Goal: Information Seeking & Learning: Learn about a topic

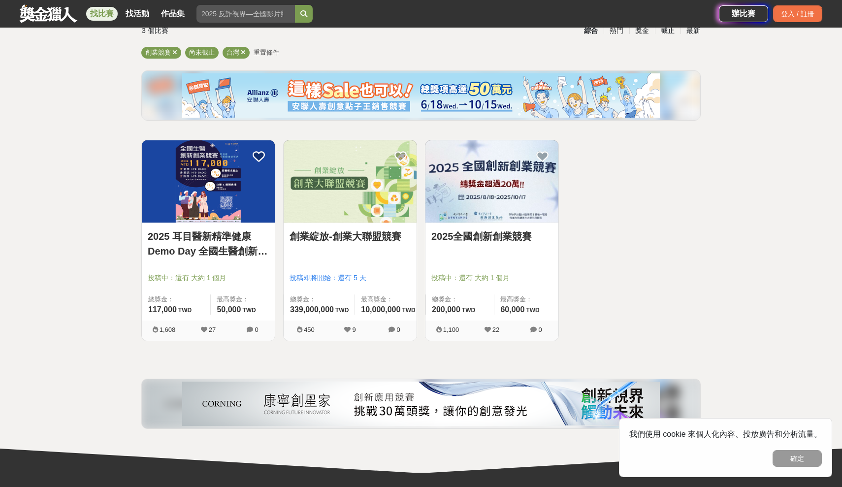
scroll to position [76, 0]
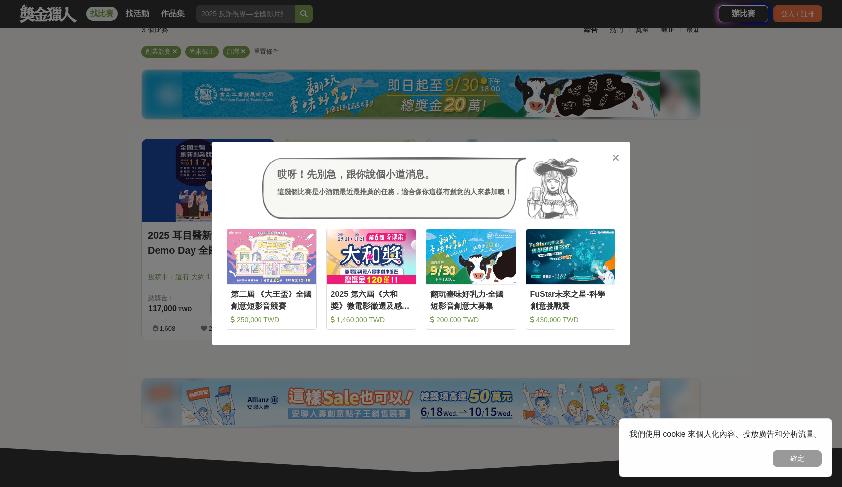
click at [616, 154] on icon at bounding box center [615, 158] width 7 height 10
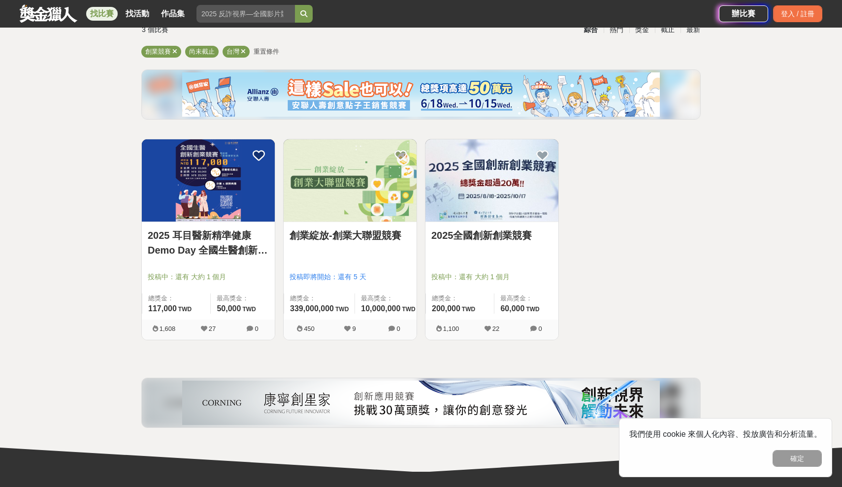
click at [486, 202] on img at bounding box center [492, 180] width 133 height 82
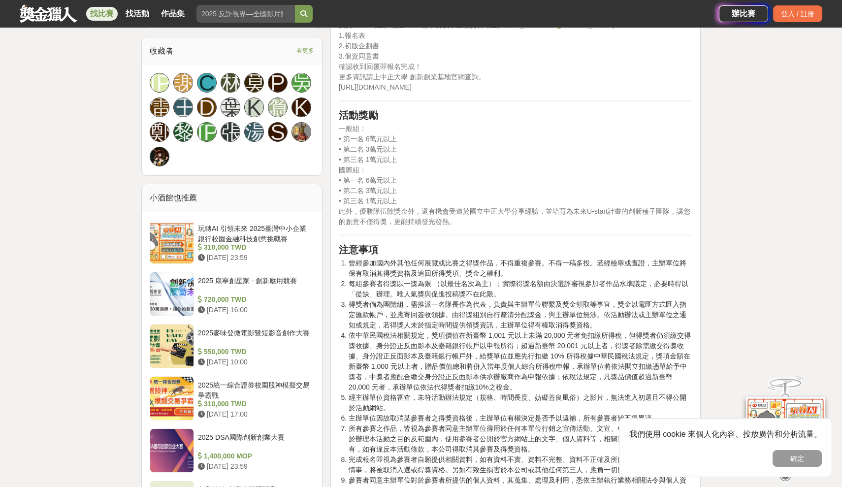
scroll to position [670, 0]
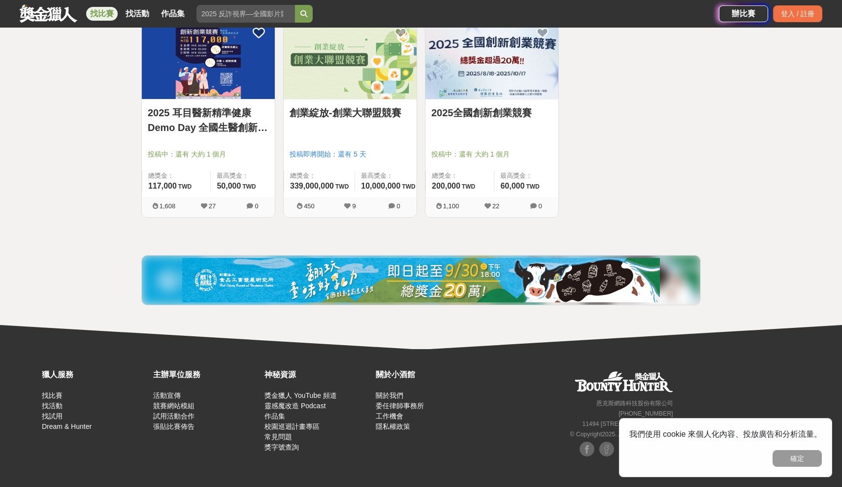
scroll to position [76, 0]
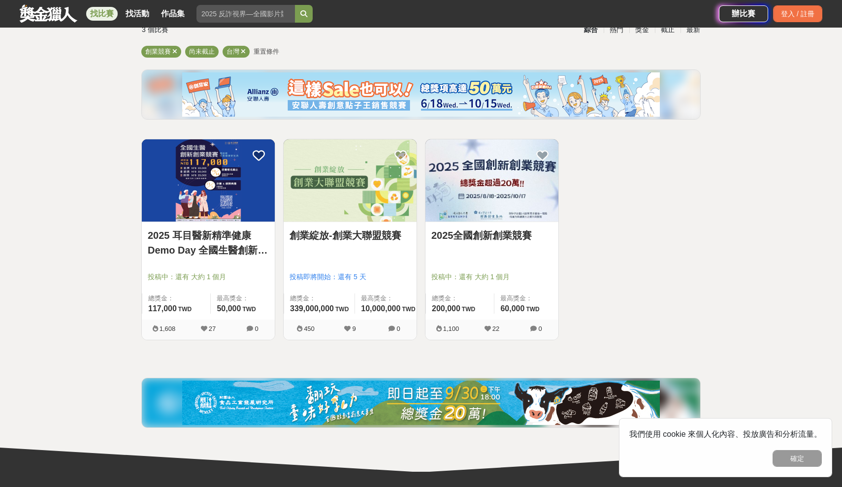
click at [378, 206] on img at bounding box center [350, 180] width 133 height 82
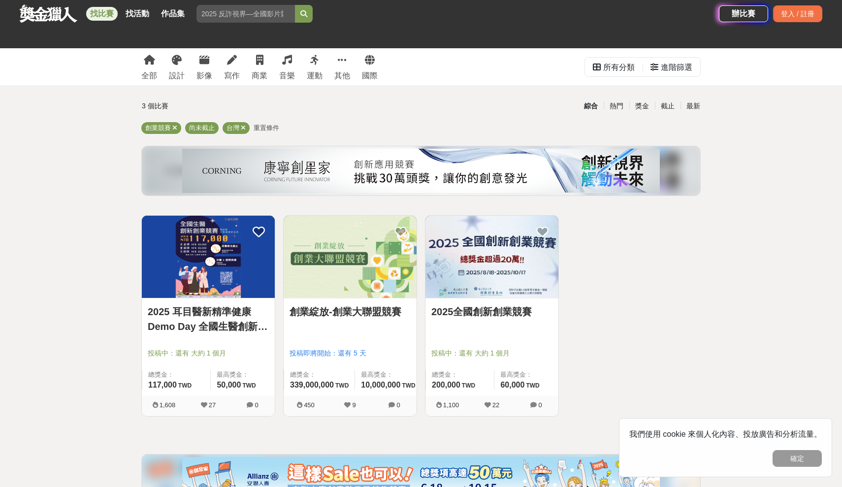
scroll to position [76, 0]
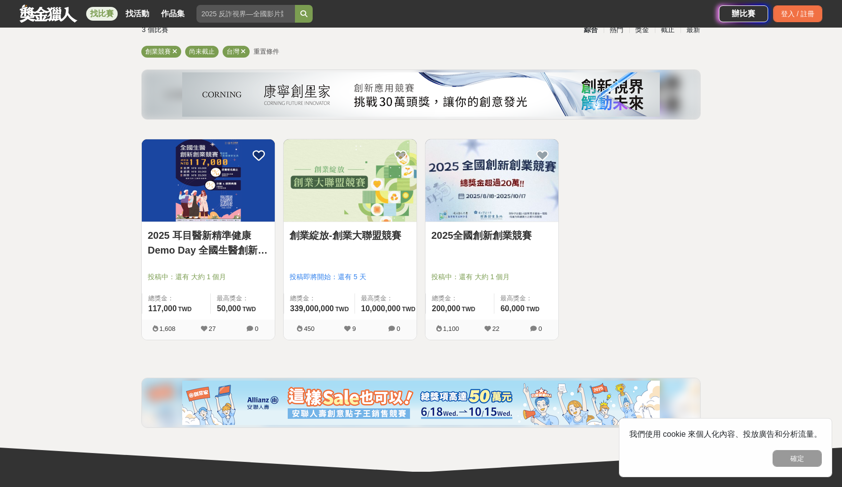
click at [330, 203] on img at bounding box center [350, 180] width 133 height 82
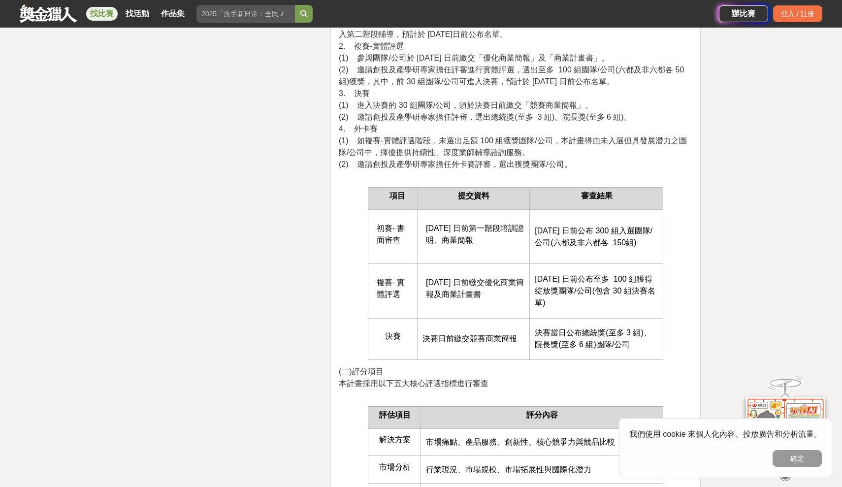
scroll to position [2036, 0]
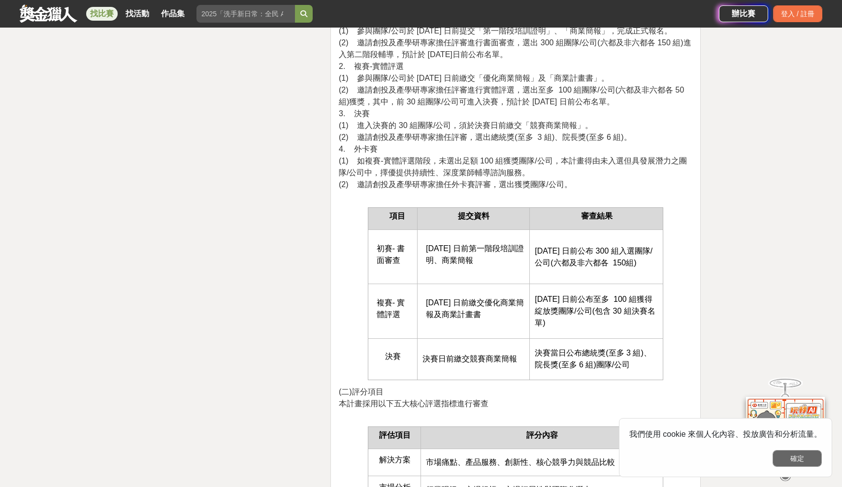
click at [797, 458] on button "確定" at bounding box center [797, 458] width 49 height 17
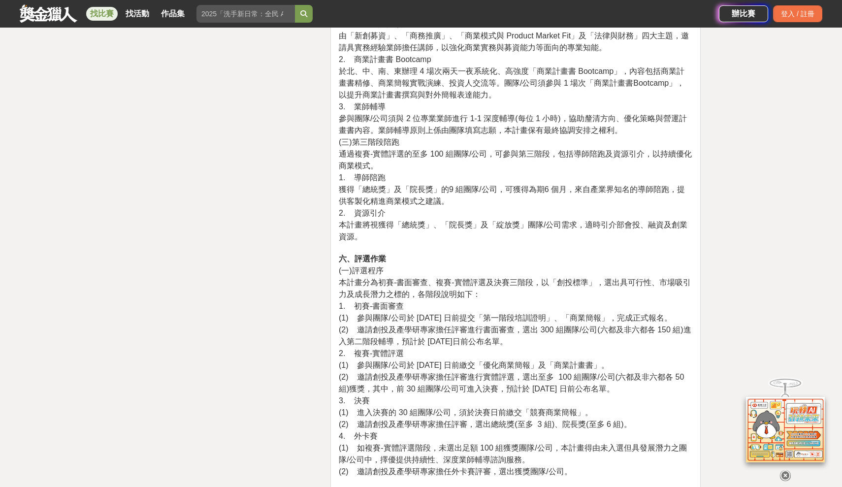
scroll to position [1734, 0]
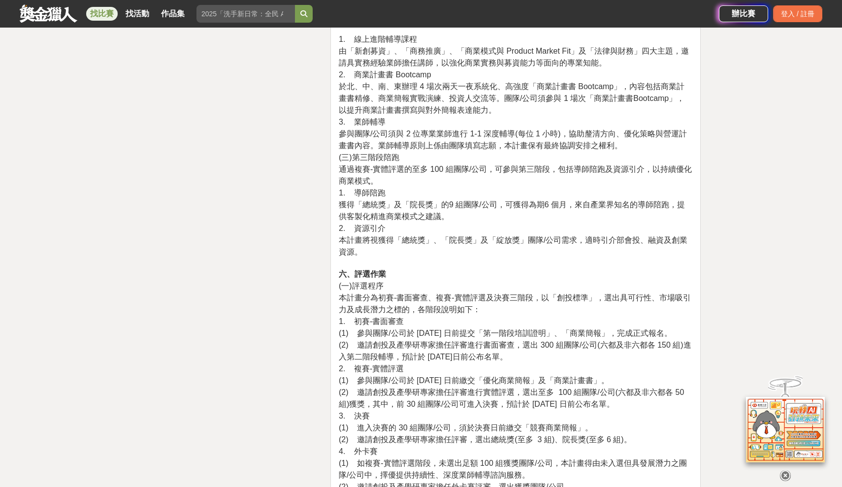
click at [786, 471] on icon at bounding box center [785, 475] width 11 height 11
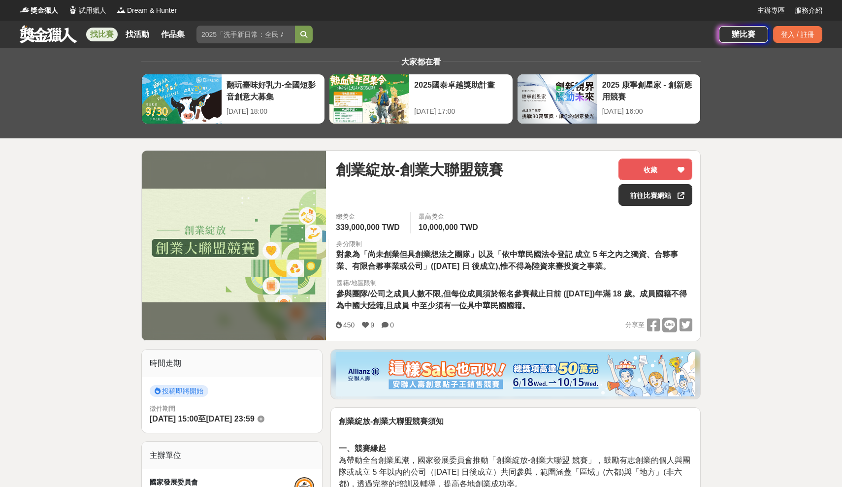
scroll to position [0, 0]
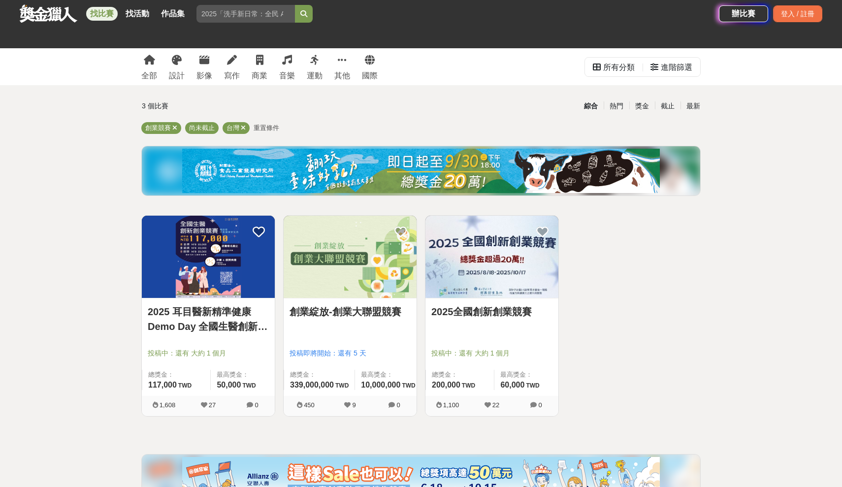
scroll to position [76, 0]
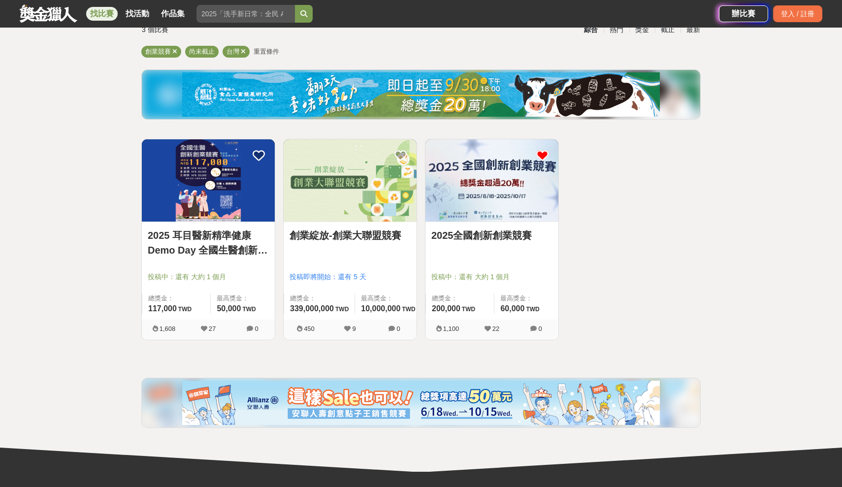
click at [542, 159] on icon at bounding box center [542, 155] width 12 height 12
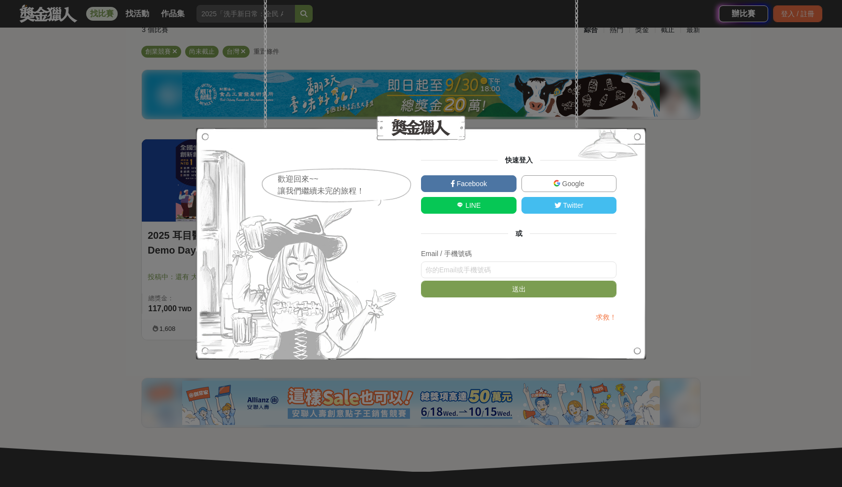
click at [742, 110] on div "歡迎回來~~ 讓我們繼續未完的旅程！ 快速登入 Facebook Google LINE Twitter 或 Email / 手機號碼 送出 求救！" at bounding box center [421, 243] width 842 height 487
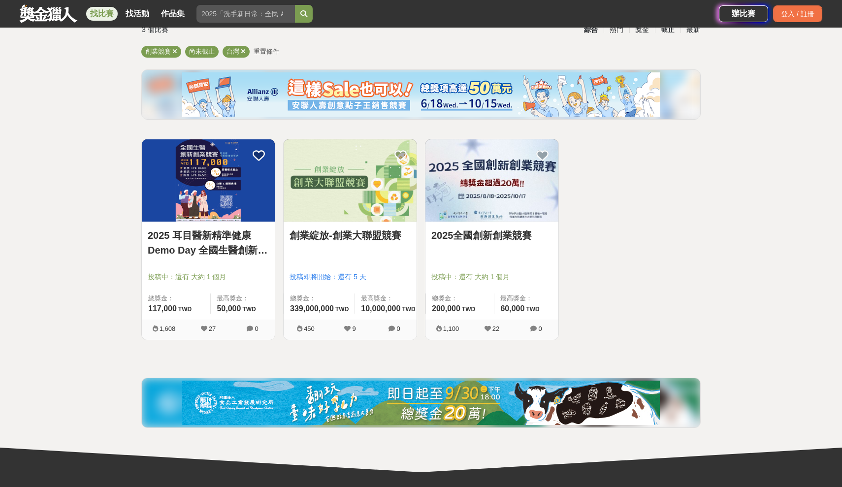
click at [373, 205] on img at bounding box center [350, 180] width 133 height 82
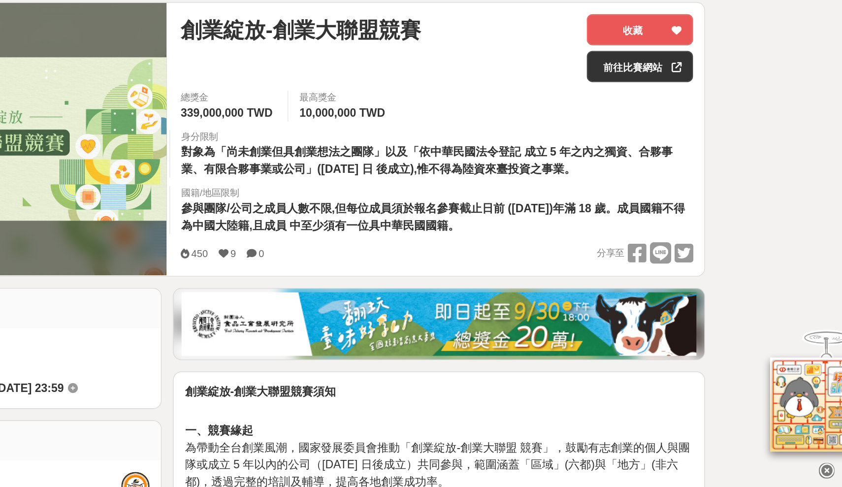
scroll to position [76, 0]
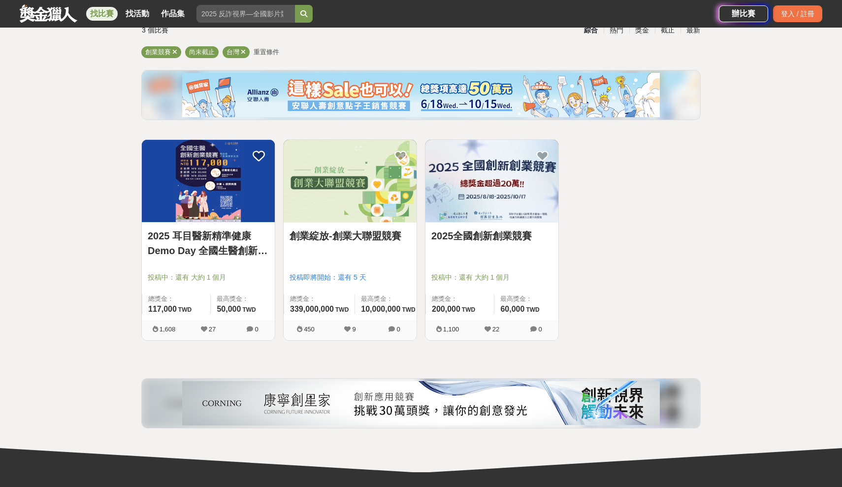
scroll to position [76, 0]
click at [201, 217] on img at bounding box center [208, 180] width 133 height 82
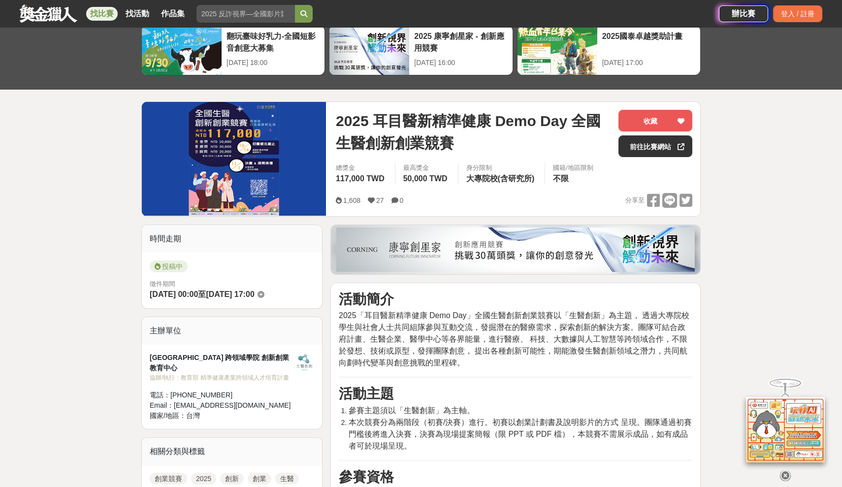
scroll to position [49, 0]
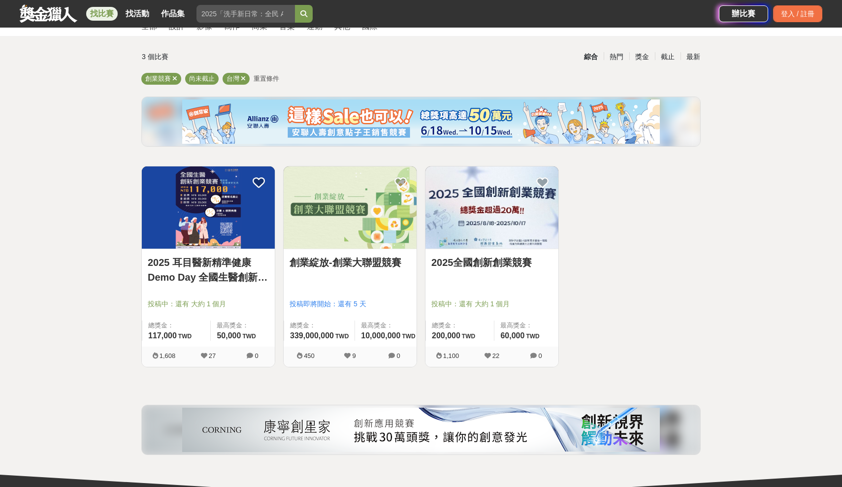
scroll to position [76, 0]
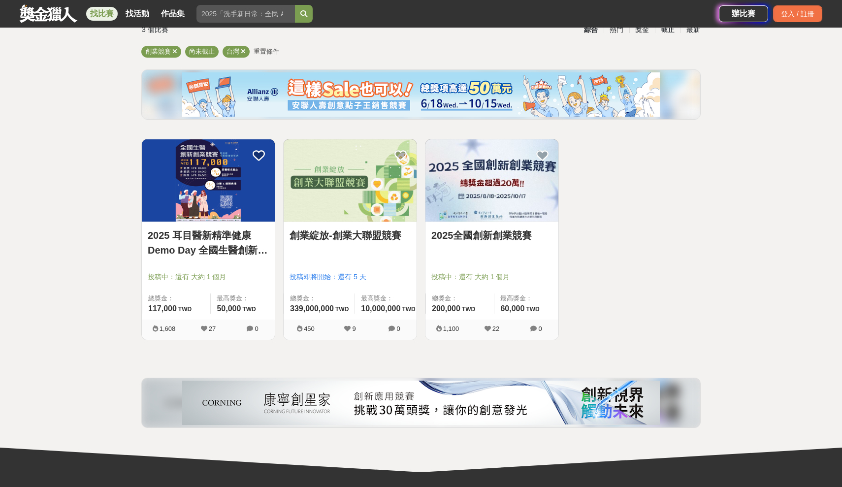
click at [492, 215] on img at bounding box center [492, 180] width 133 height 82
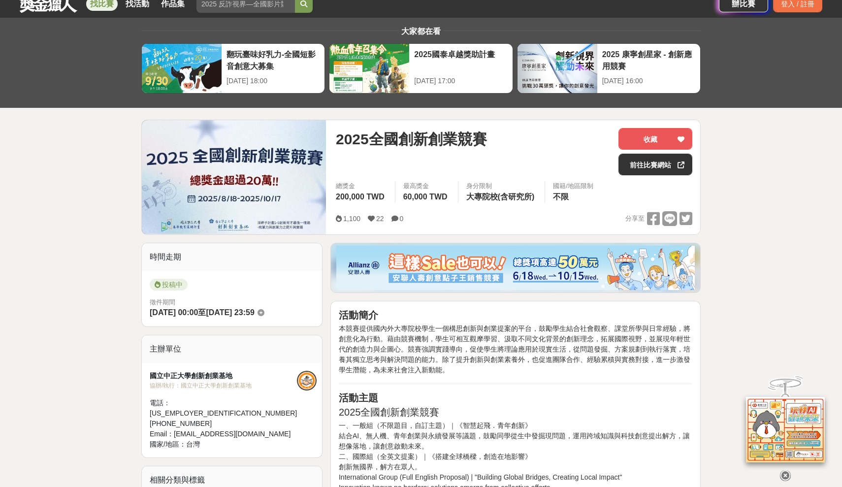
scroll to position [35, 0]
